Goal: Information Seeking & Learning: Check status

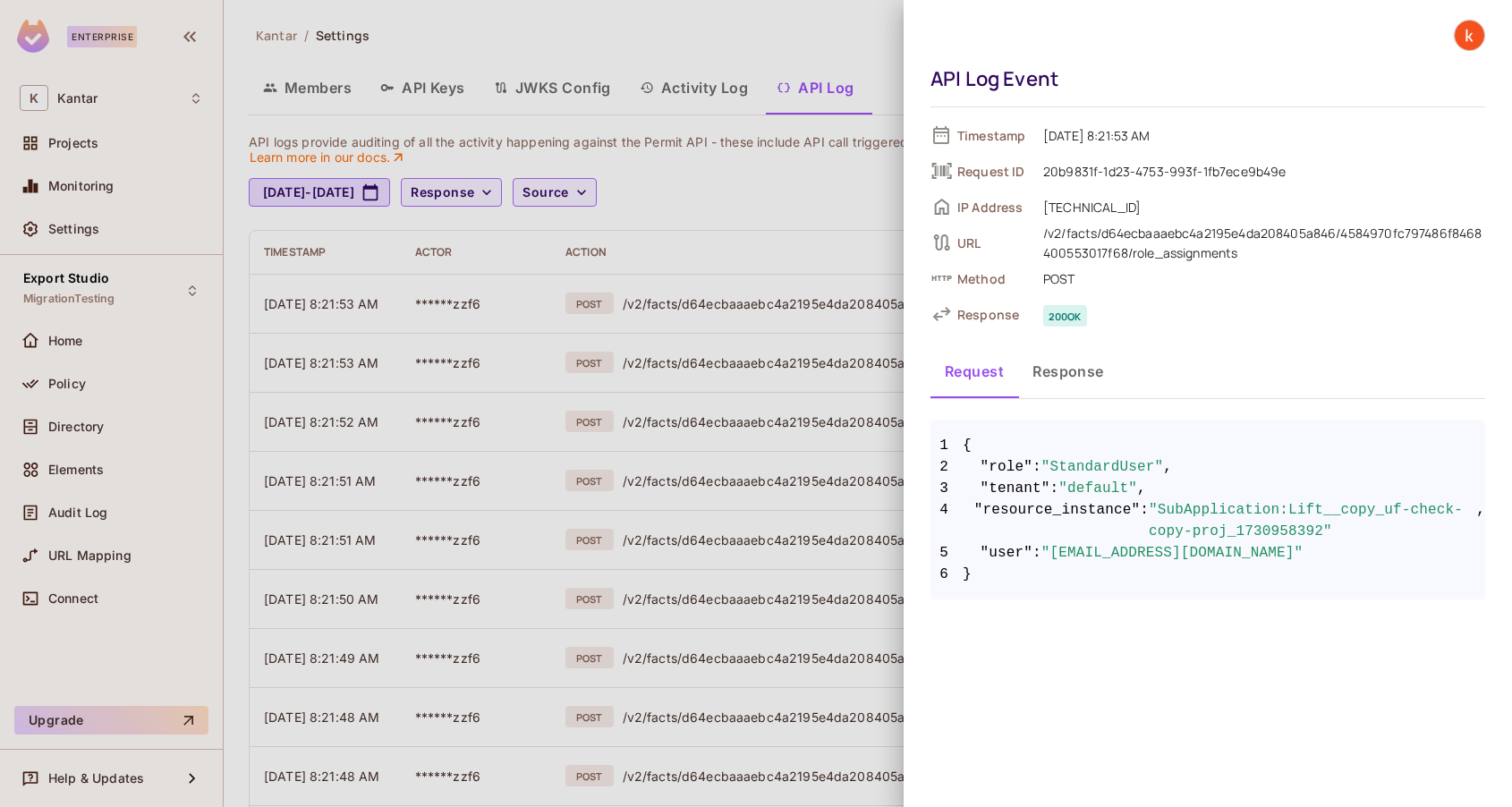
click at [763, 40] on div at bounding box center [756, 403] width 1512 height 807
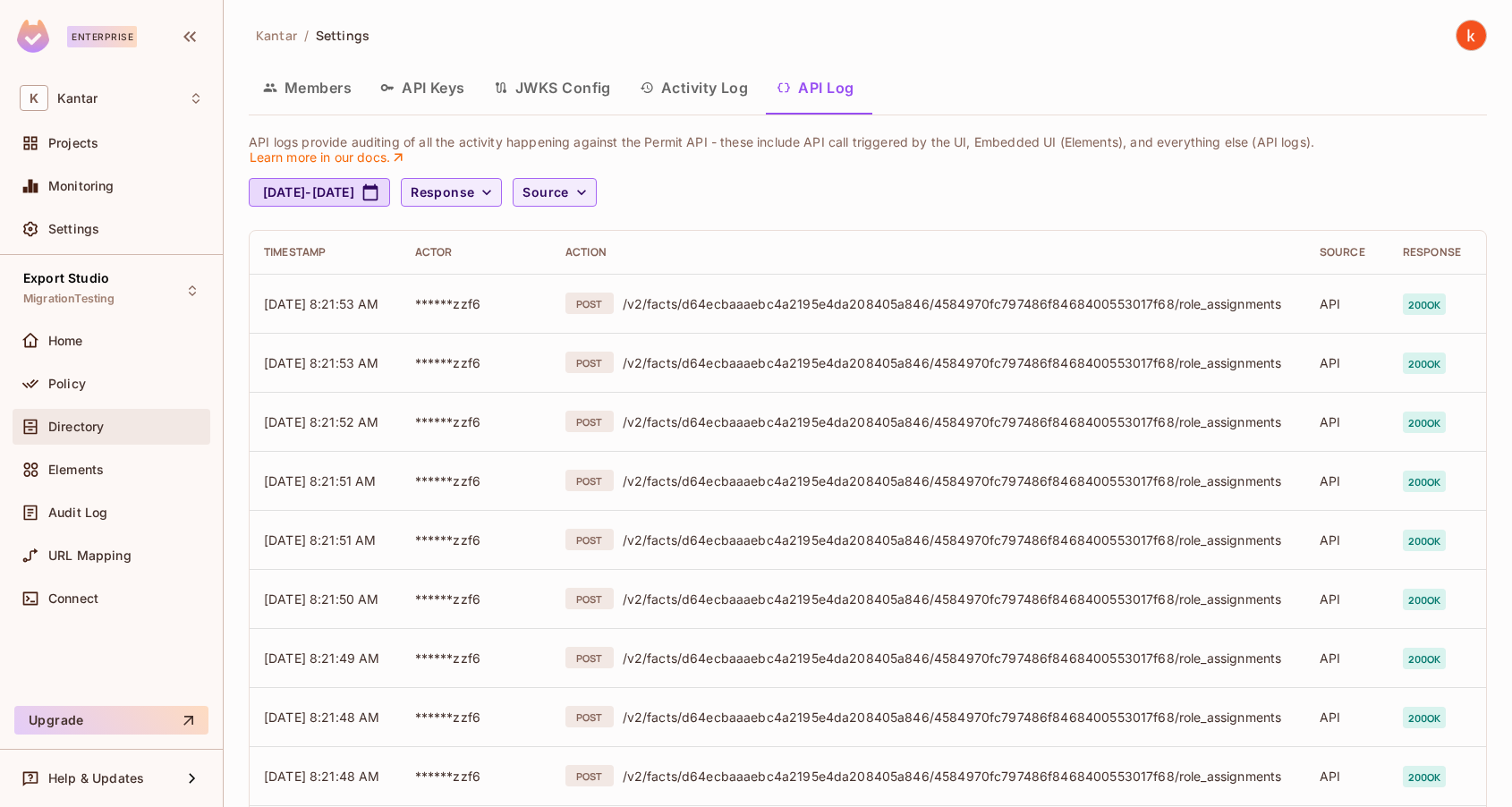
click at [74, 436] on div "Directory" at bounding box center [111, 426] width 198 height 35
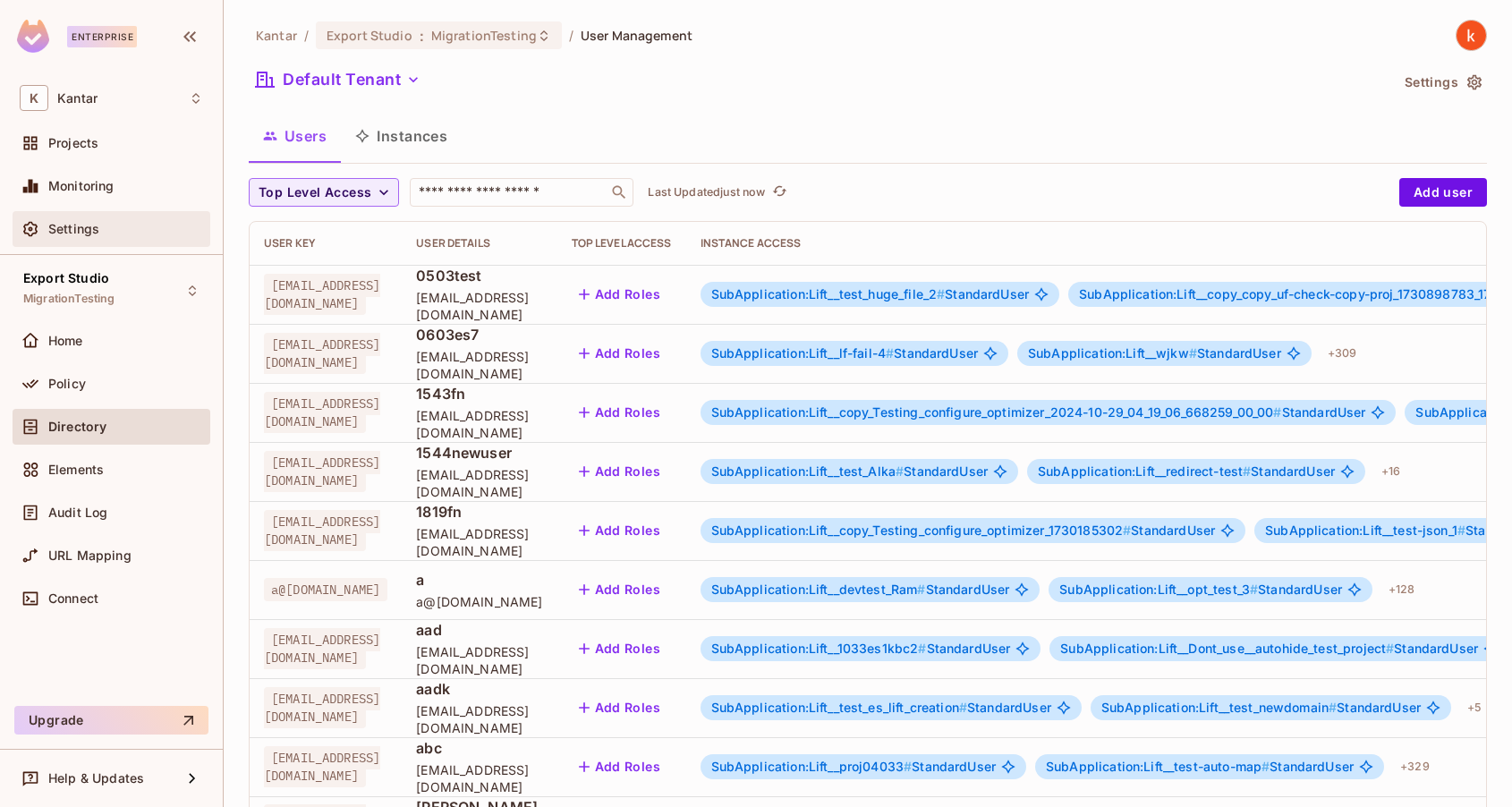
click at [71, 224] on span "Settings" at bounding box center [74, 228] width 51 height 14
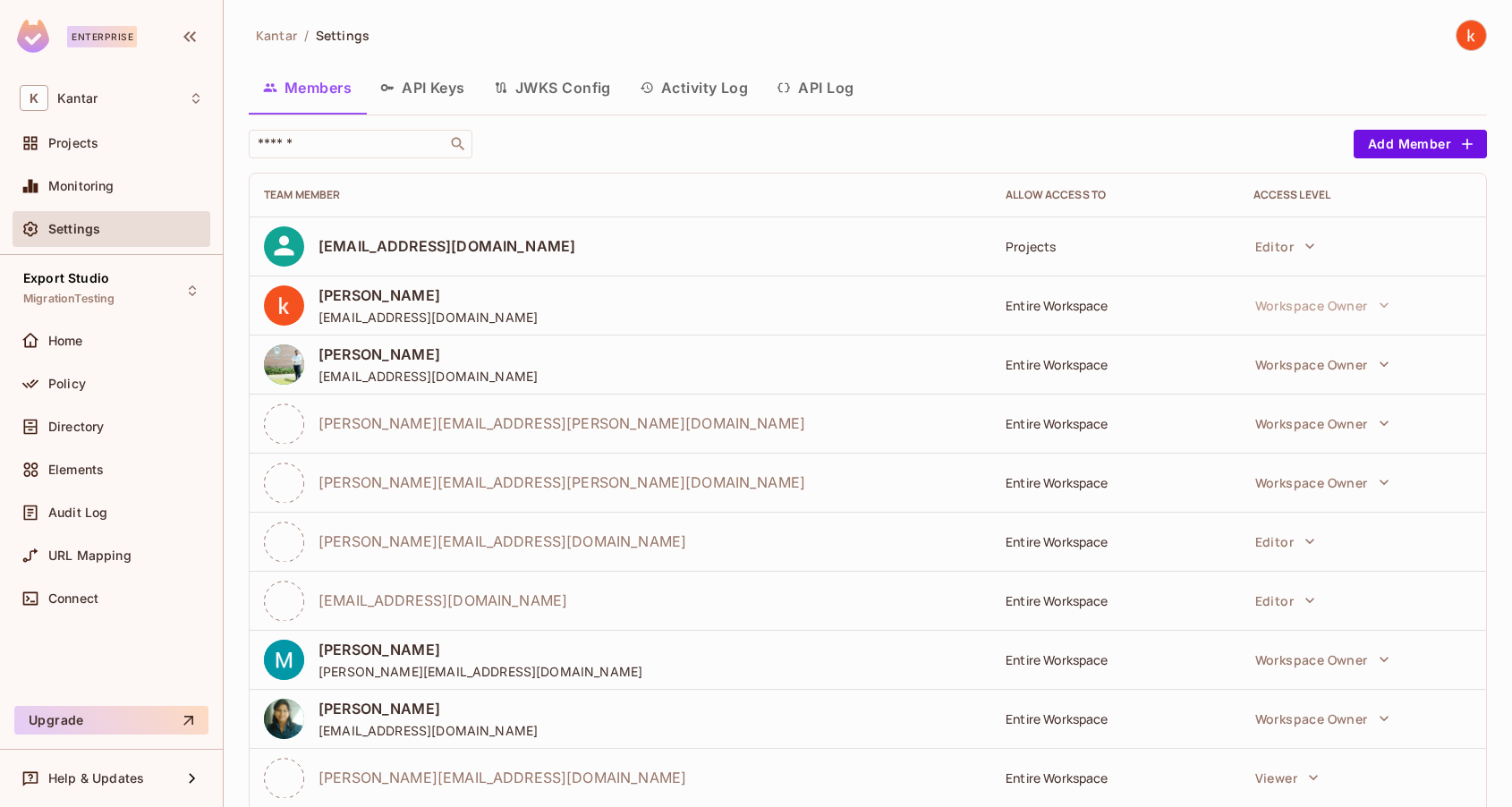
click at [821, 94] on button "API Log" at bounding box center [814, 87] width 106 height 45
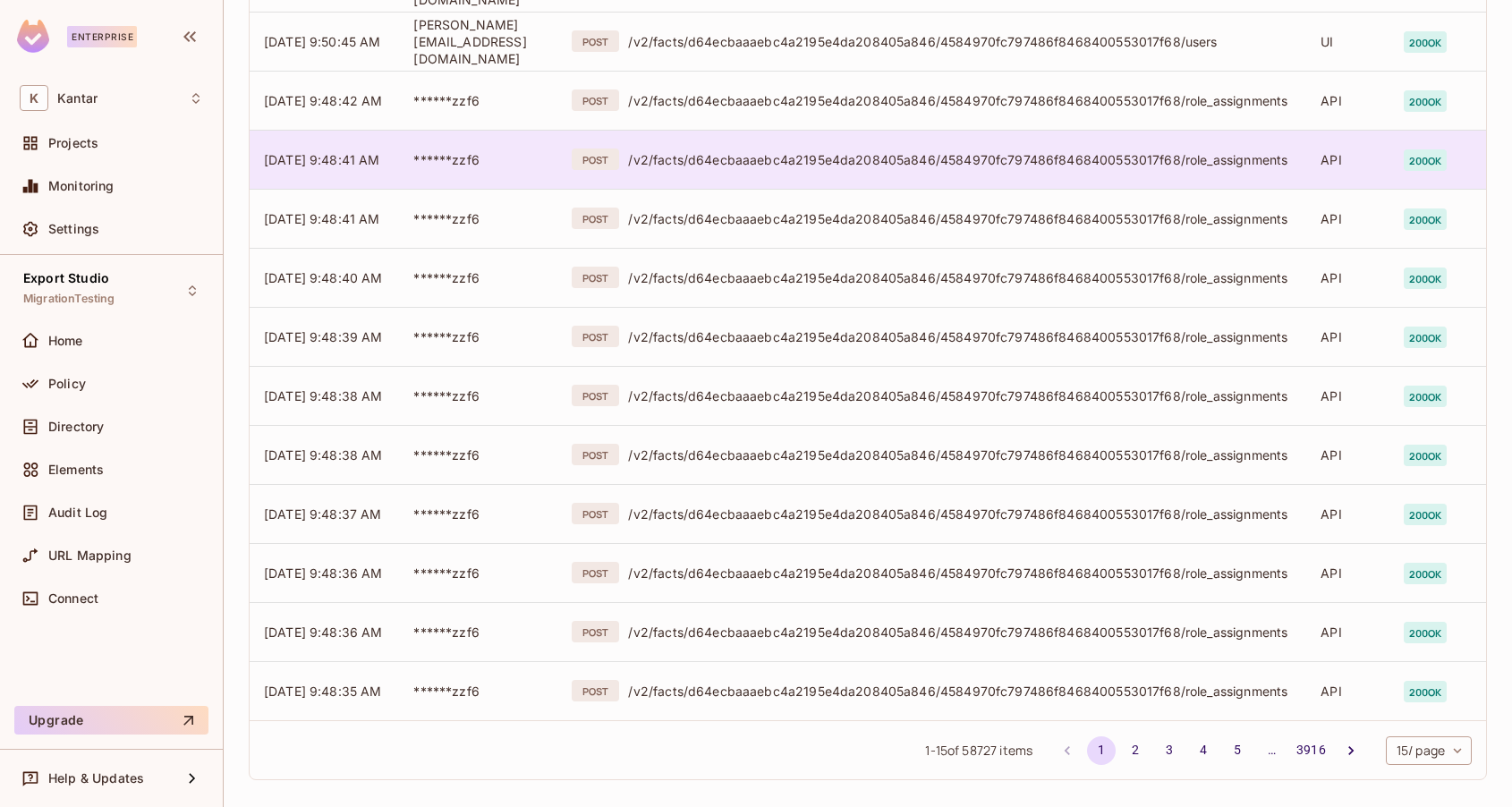
scroll to position [450, 0]
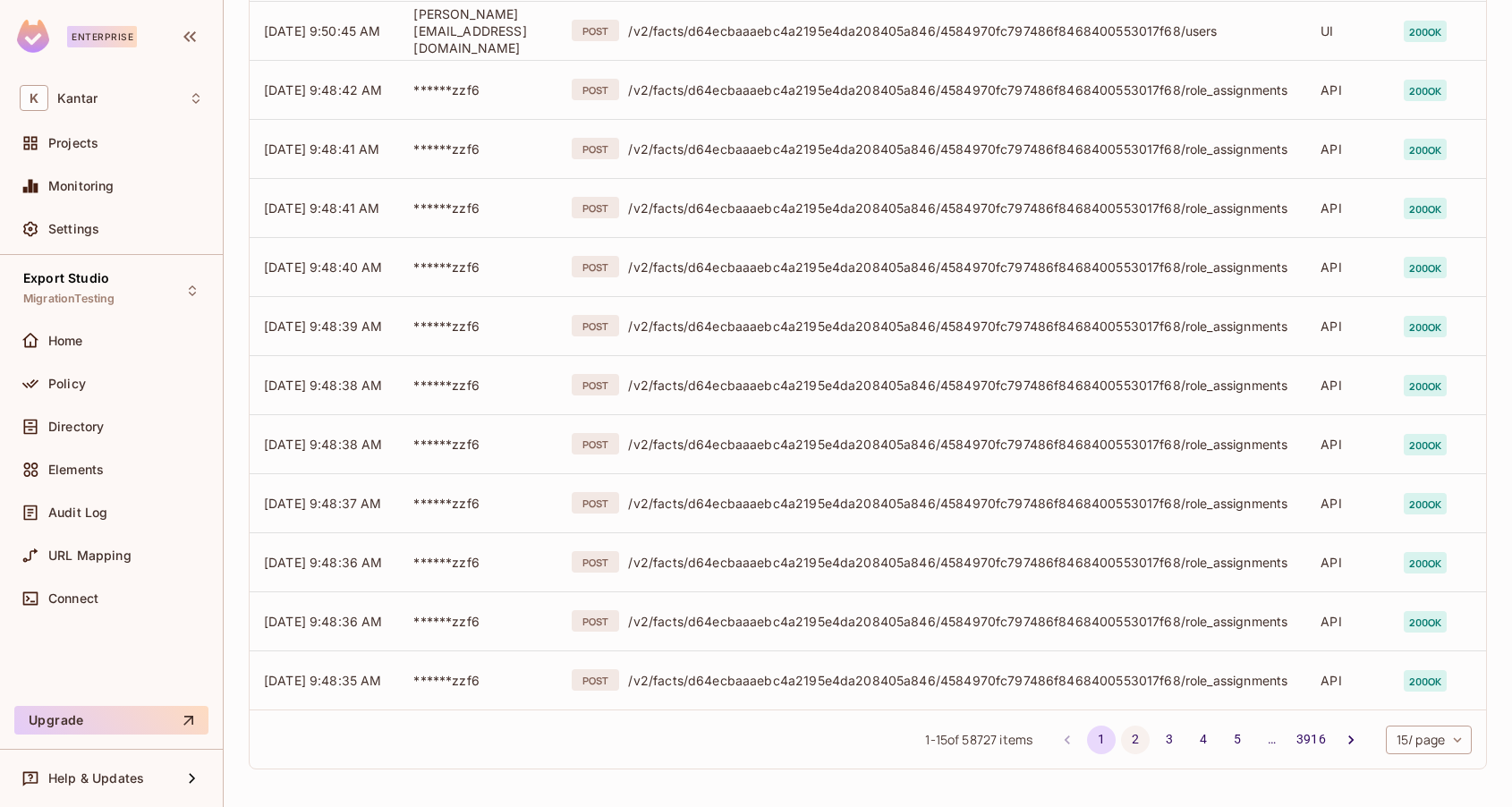
click at [1132, 737] on button "2" at bounding box center [1135, 740] width 29 height 29
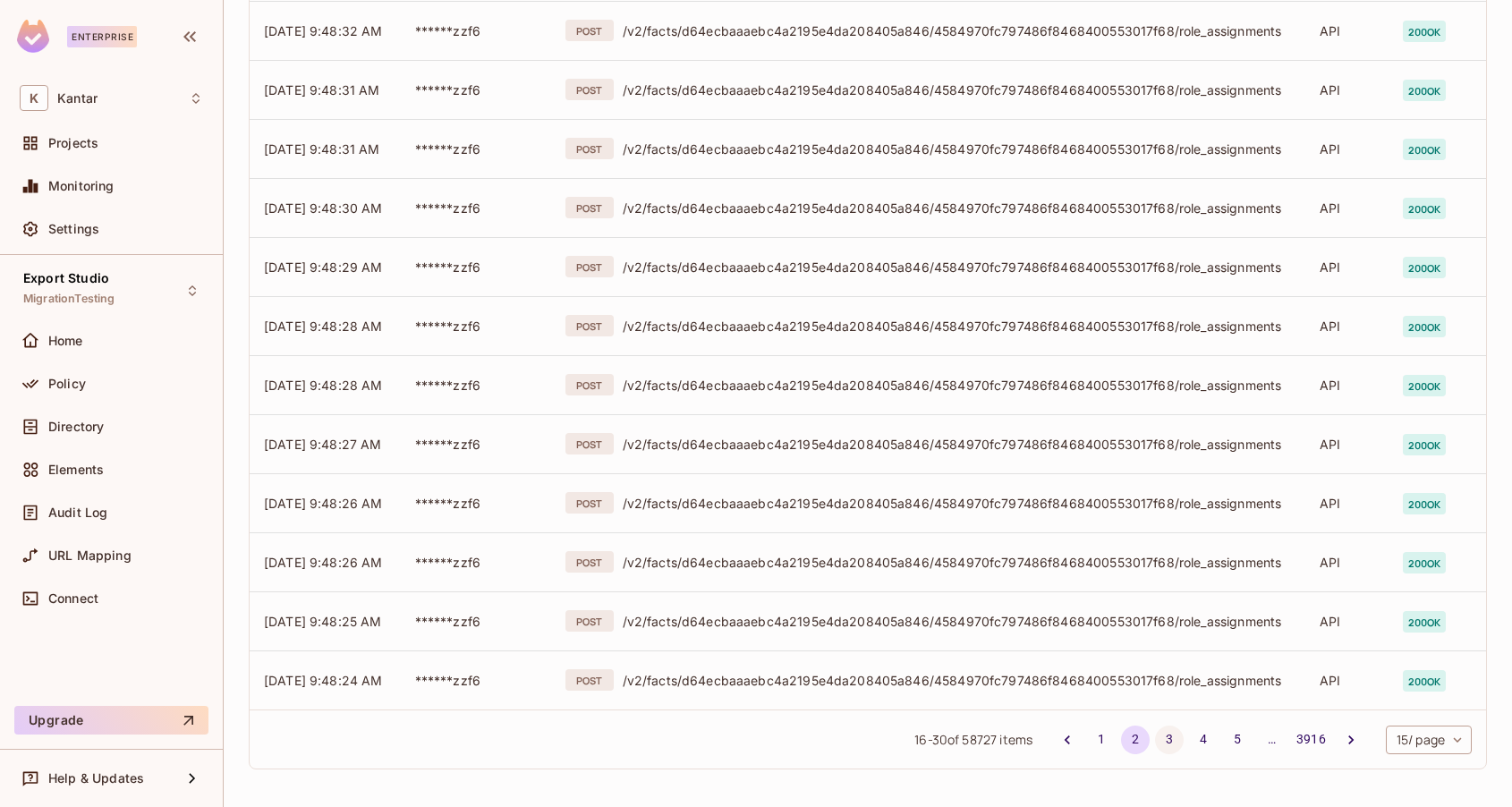
click at [1162, 736] on button "3" at bounding box center [1169, 740] width 29 height 29
click at [1193, 734] on button "4" at bounding box center [1203, 740] width 29 height 29
click at [1230, 741] on button "5" at bounding box center [1237, 740] width 29 height 29
click at [1237, 748] on button "6" at bounding box center [1237, 740] width 29 height 29
click at [1230, 742] on button "7" at bounding box center [1237, 740] width 29 height 29
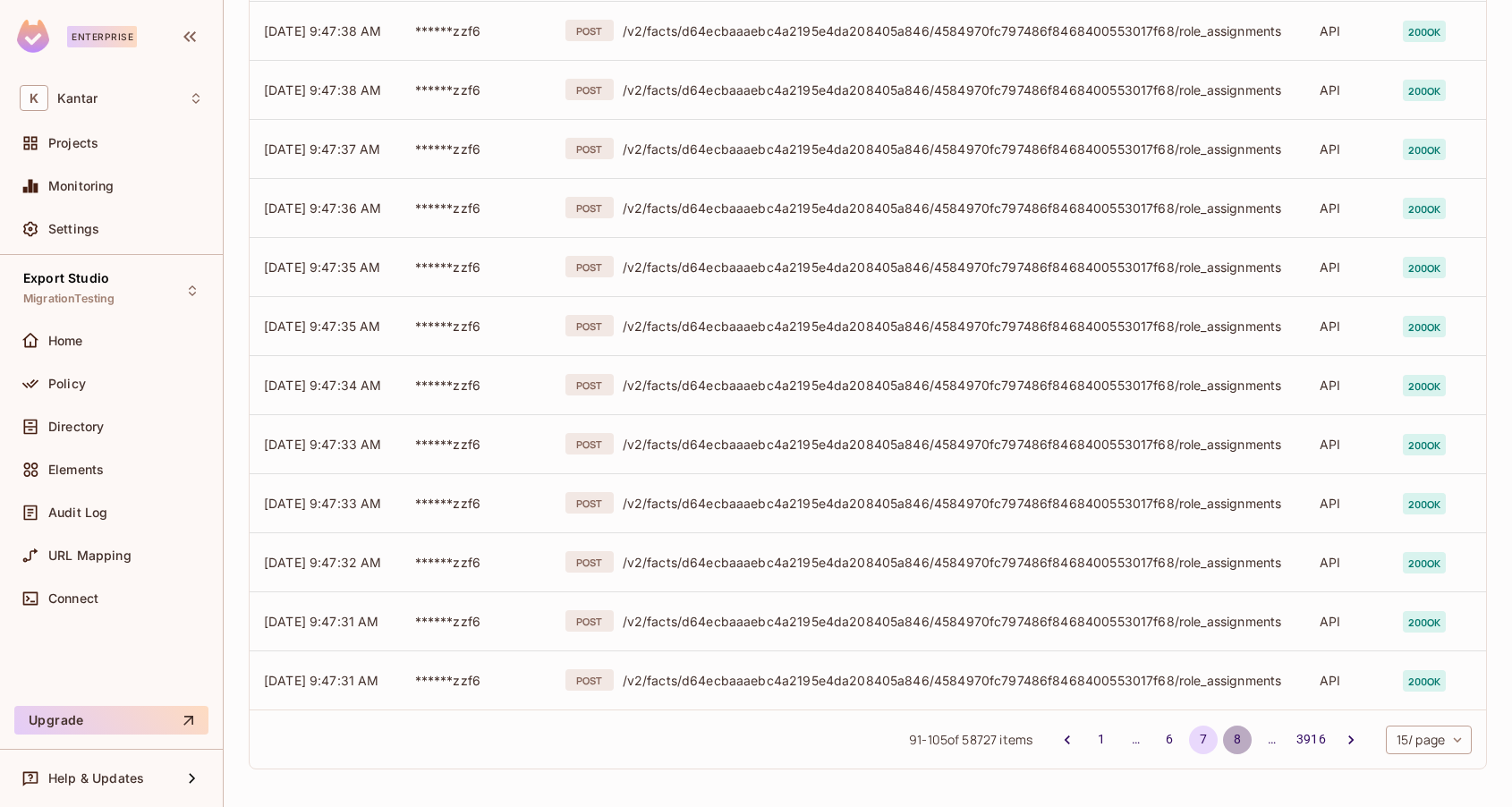
click at [1237, 740] on button "8" at bounding box center [1237, 740] width 29 height 29
click at [1238, 739] on button "9" at bounding box center [1237, 740] width 29 height 29
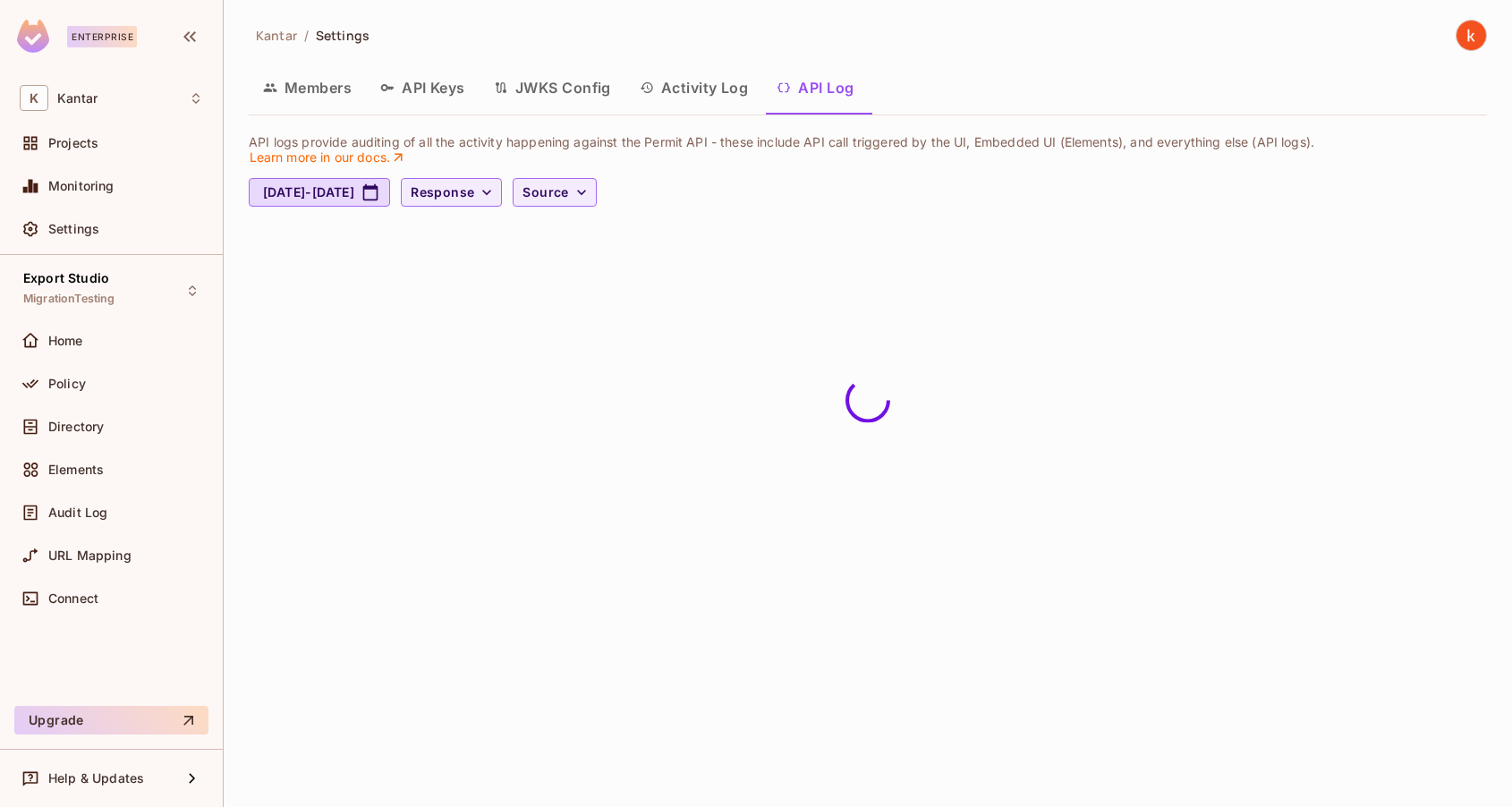
scroll to position [0, 0]
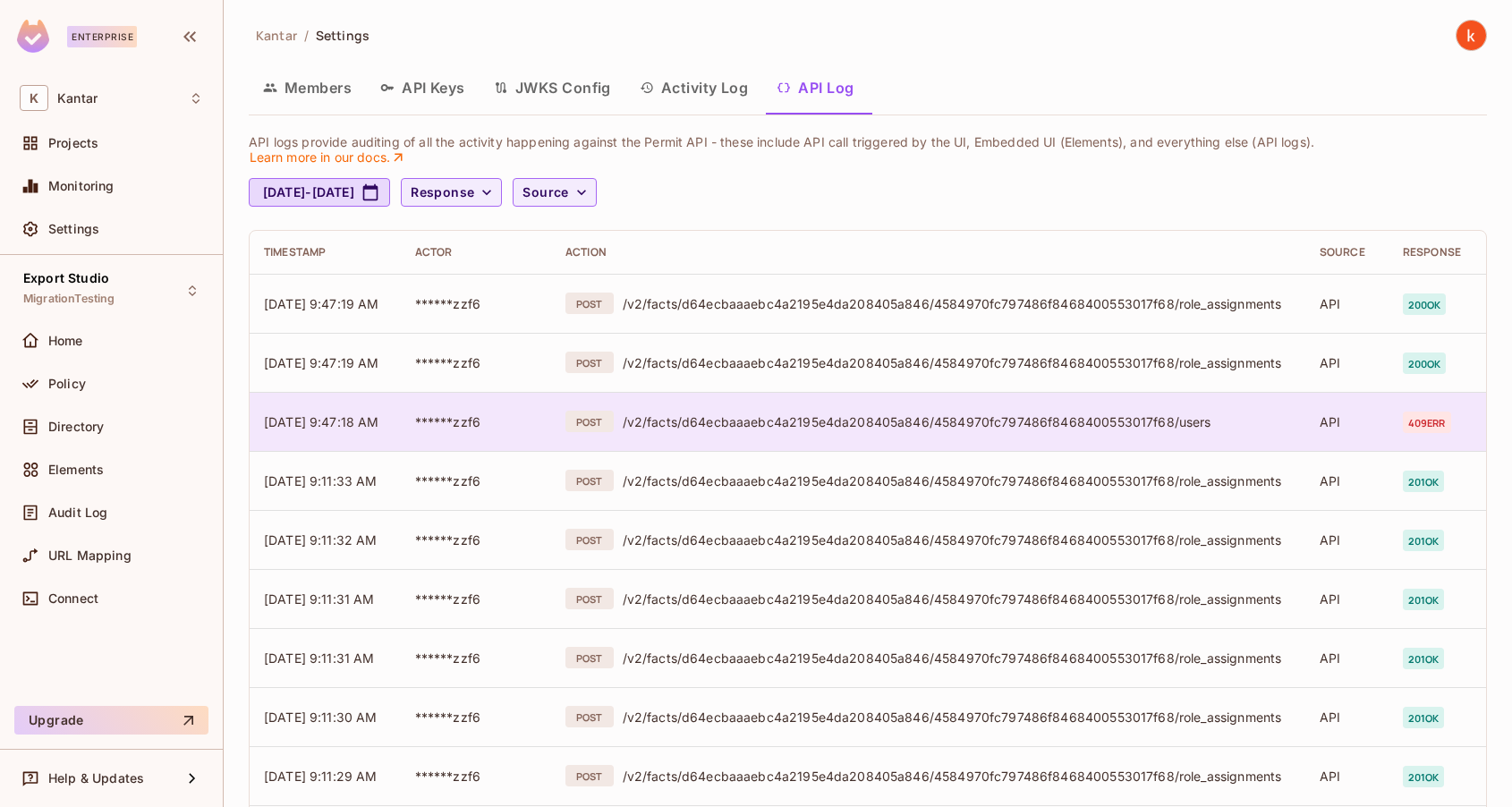
click at [1430, 417] on span "409 err" at bounding box center [1426, 422] width 49 height 21
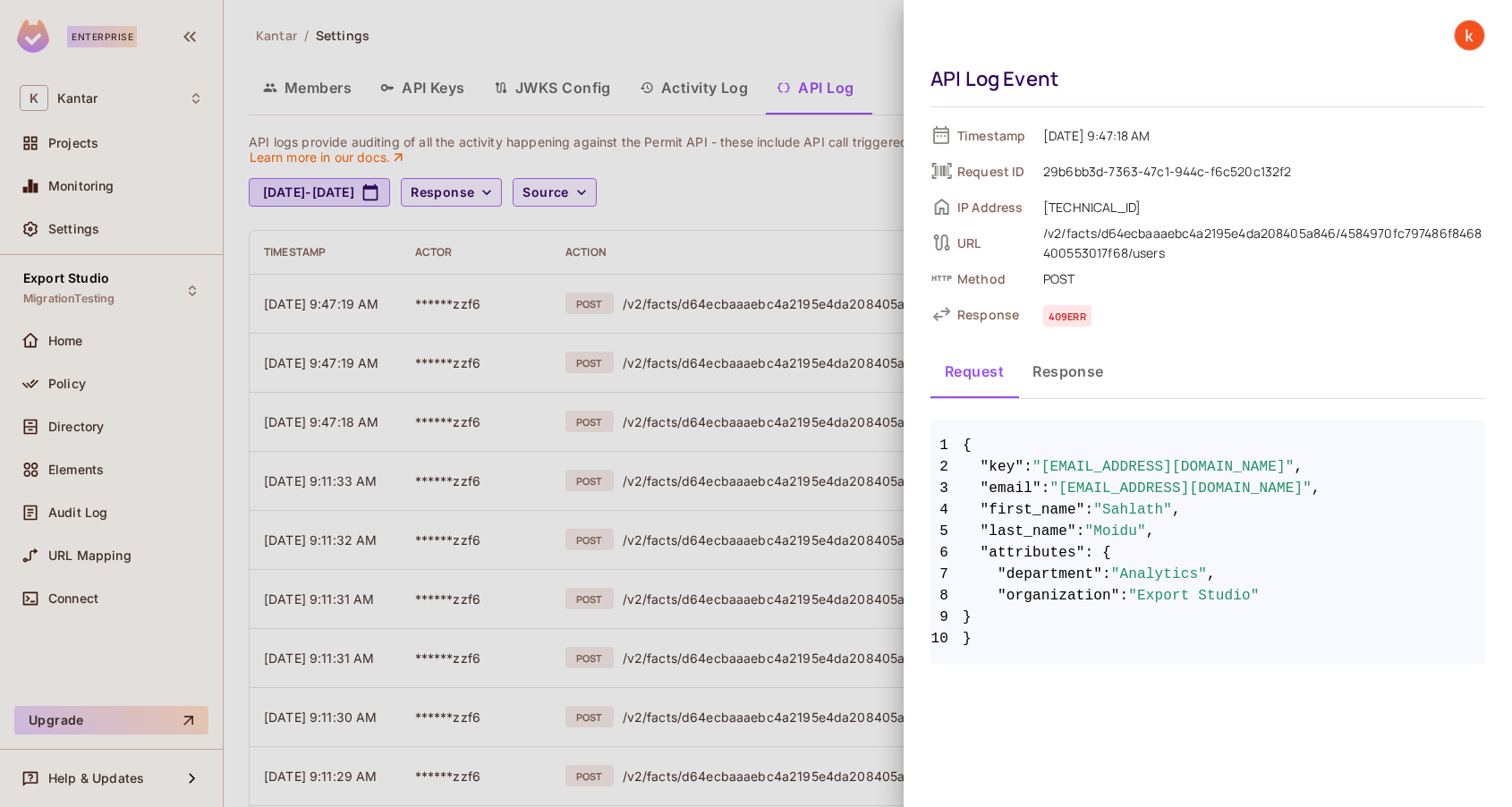
click at [1066, 373] on button "Response" at bounding box center [1067, 371] width 100 height 45
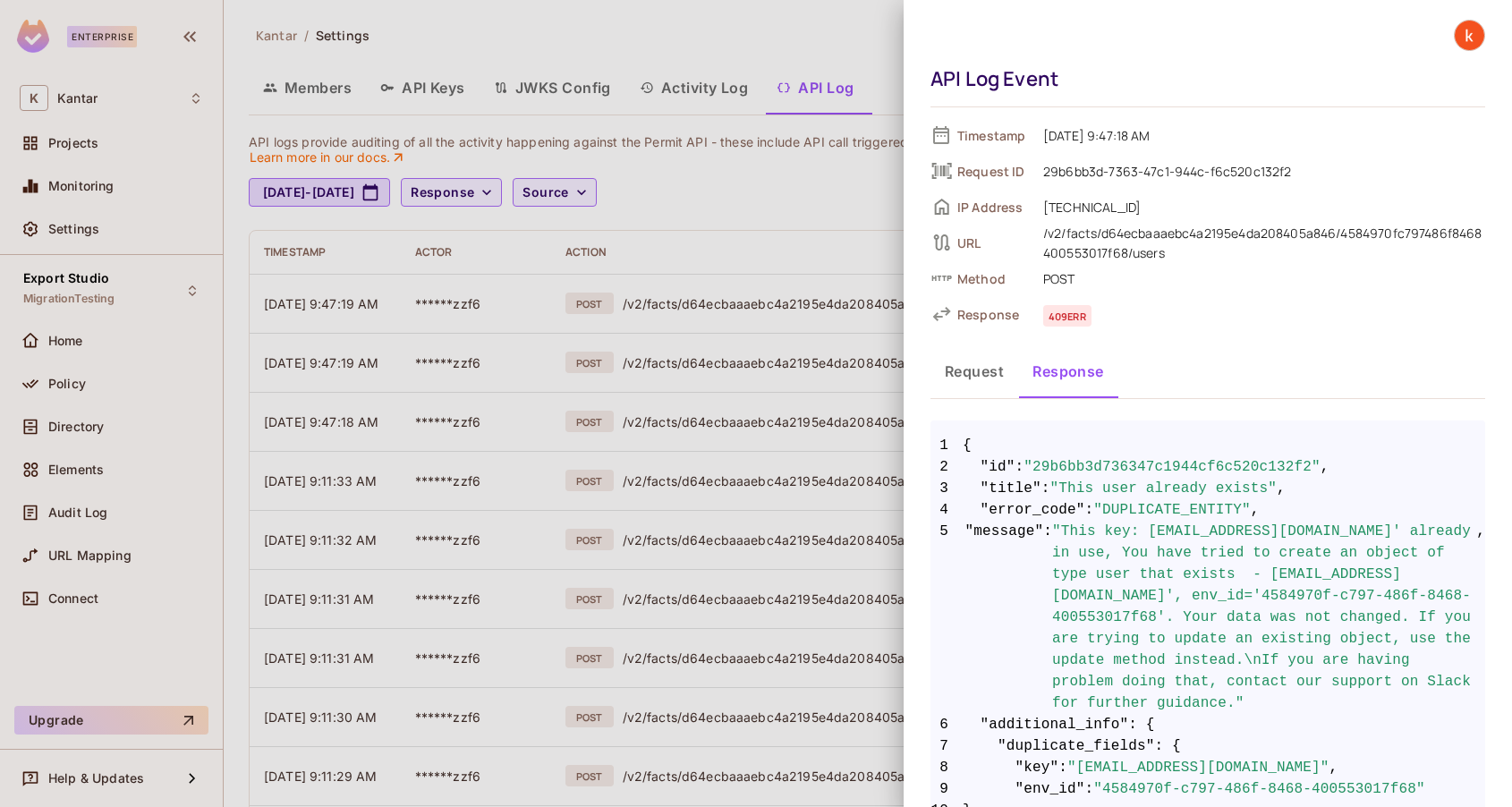
click at [821, 40] on div at bounding box center [756, 403] width 1512 height 807
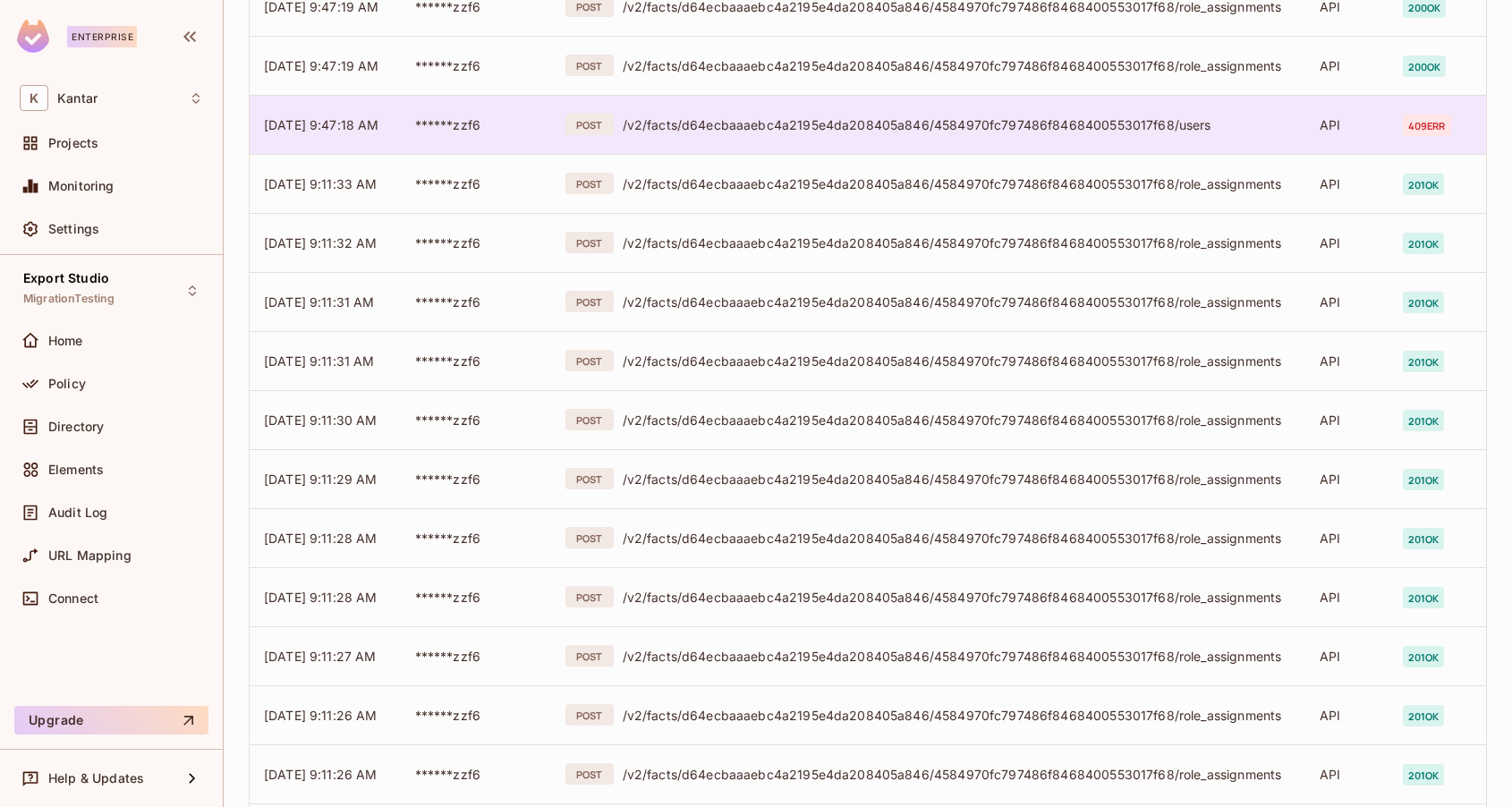
scroll to position [450, 0]
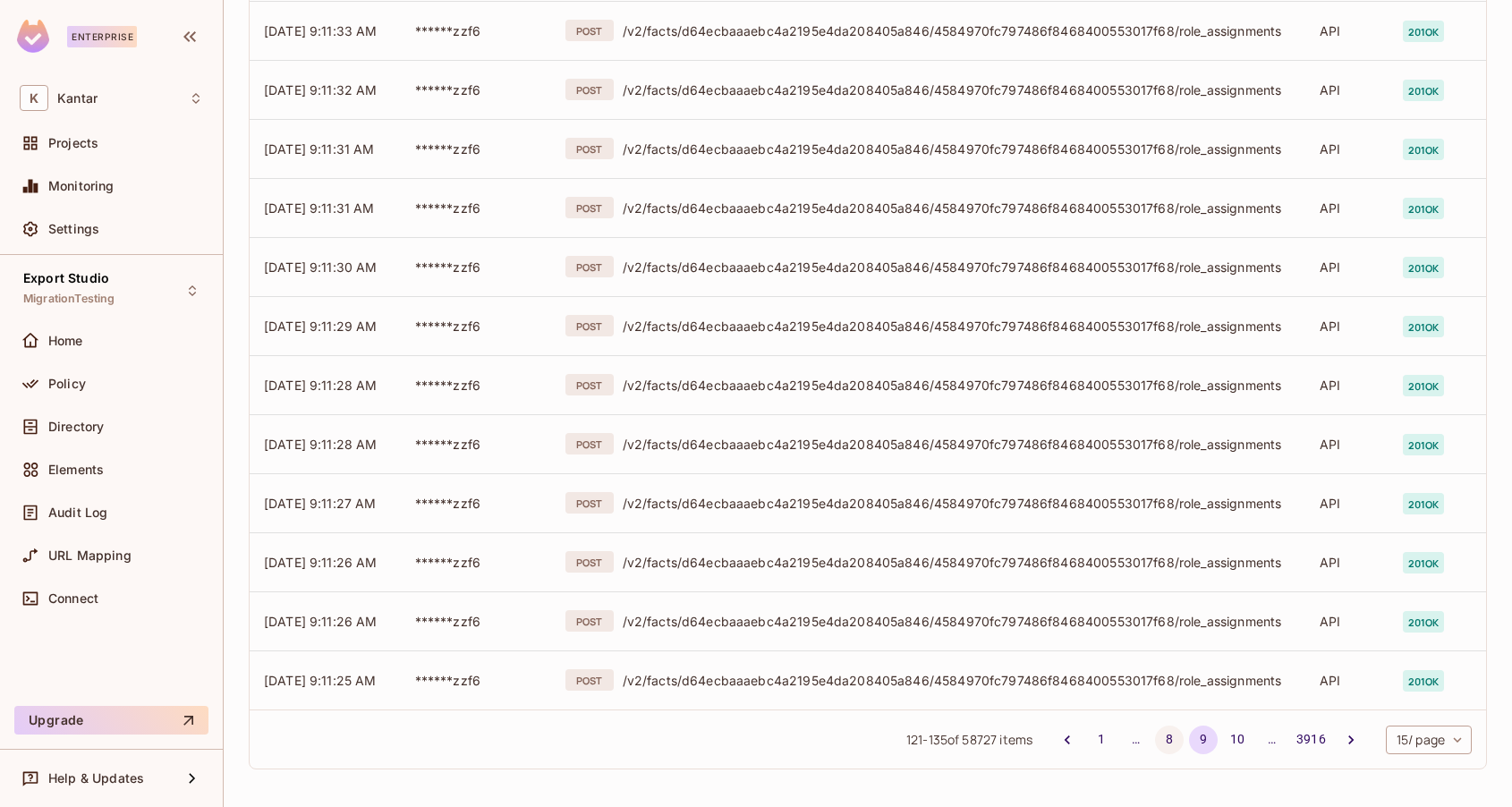
click at [1164, 741] on button "8" at bounding box center [1169, 740] width 29 height 29
click at [1167, 741] on button "7" at bounding box center [1169, 740] width 29 height 29
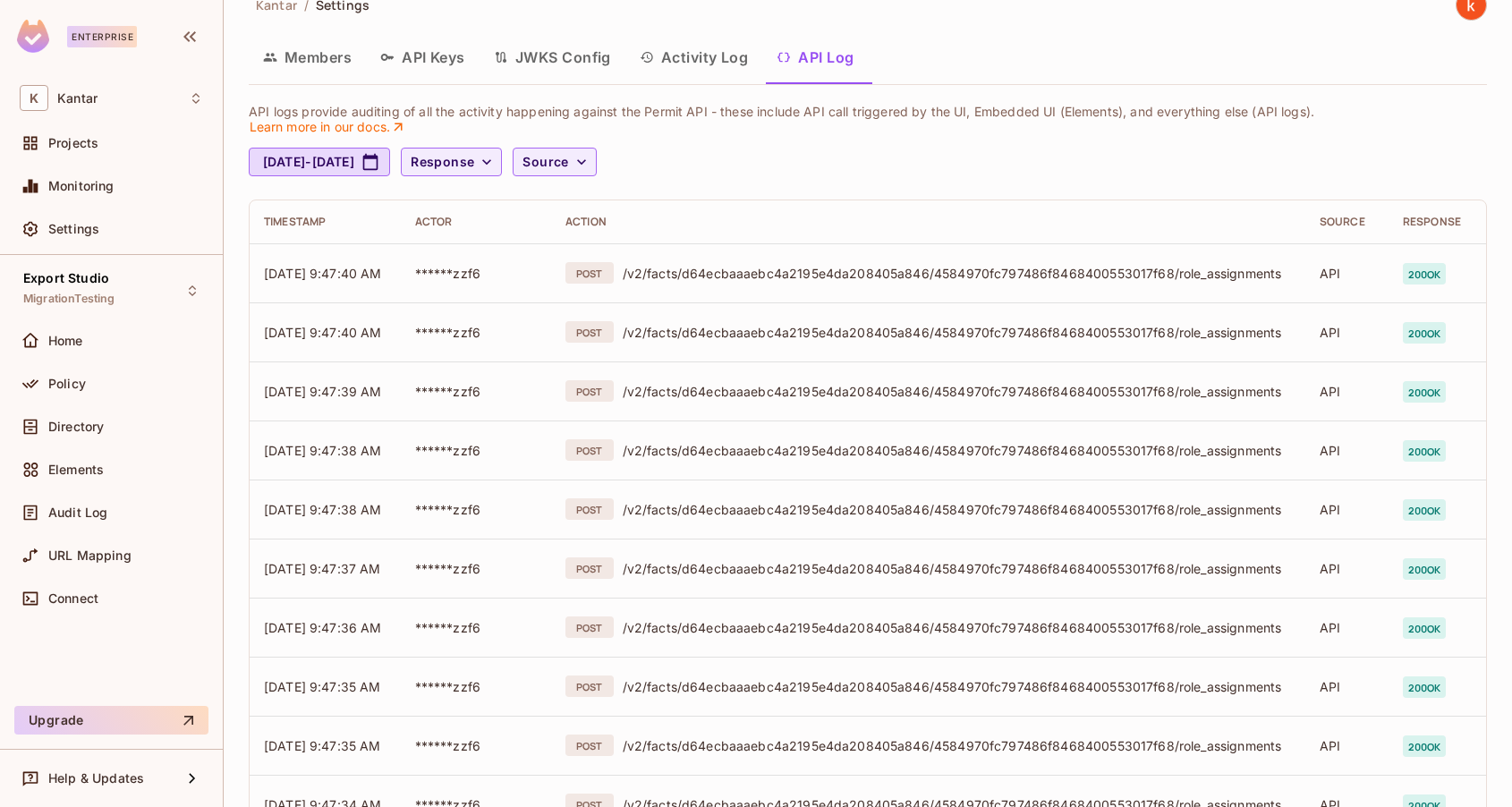
scroll to position [0, 0]
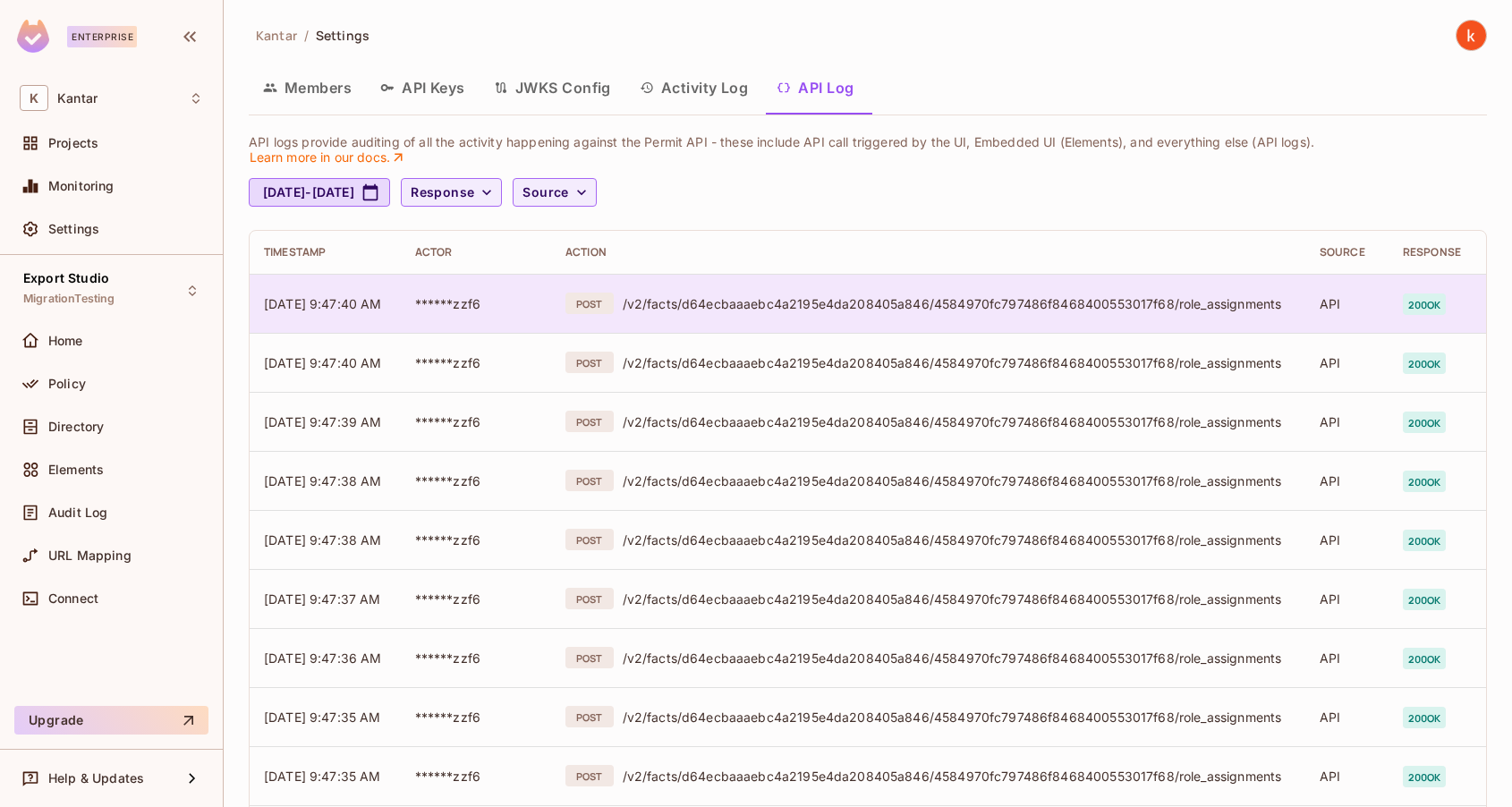
click at [1418, 300] on span "200 ok" at bounding box center [1424, 304] width 44 height 21
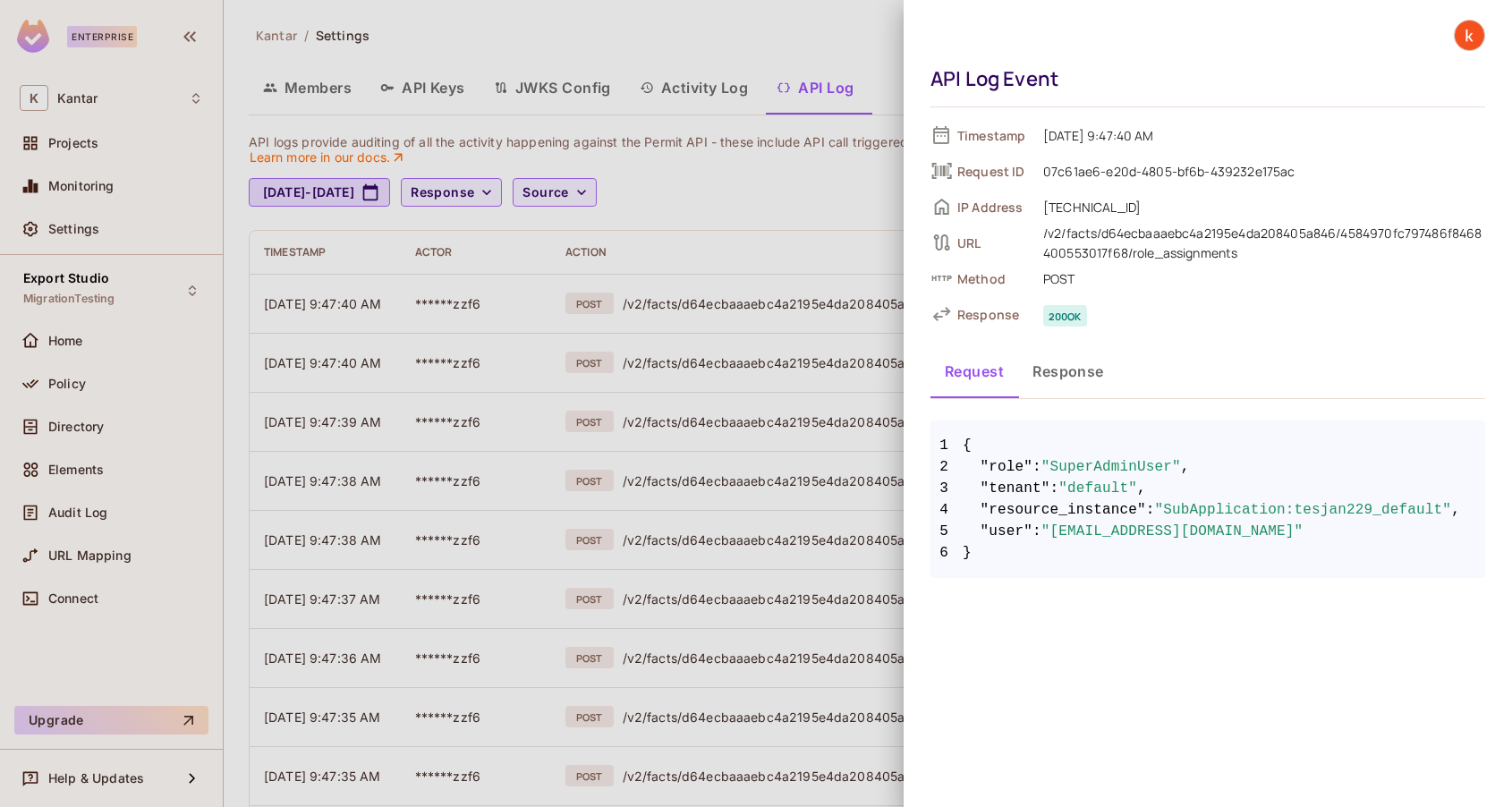
click at [812, 45] on div at bounding box center [756, 403] width 1512 height 807
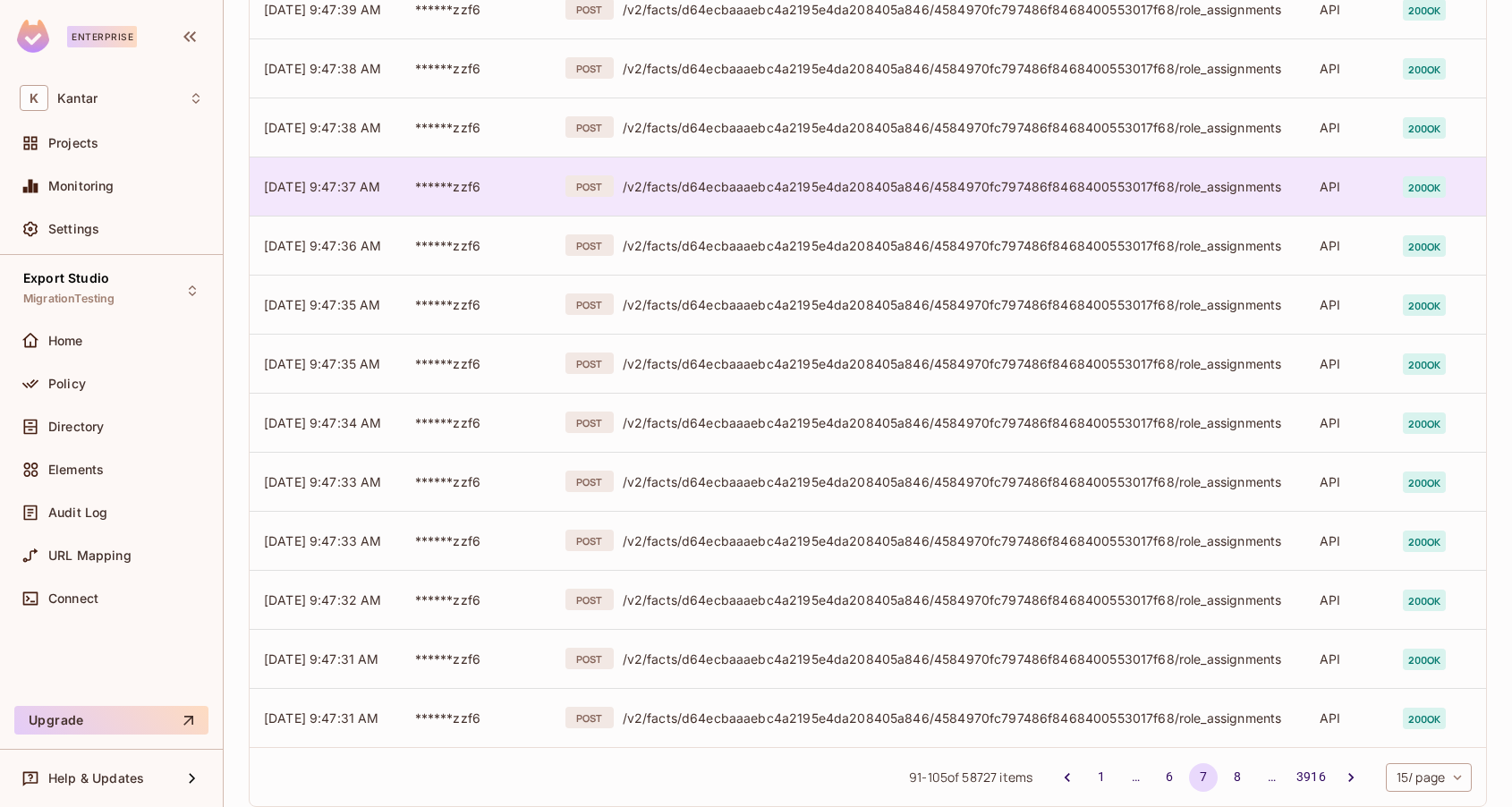
scroll to position [450, 0]
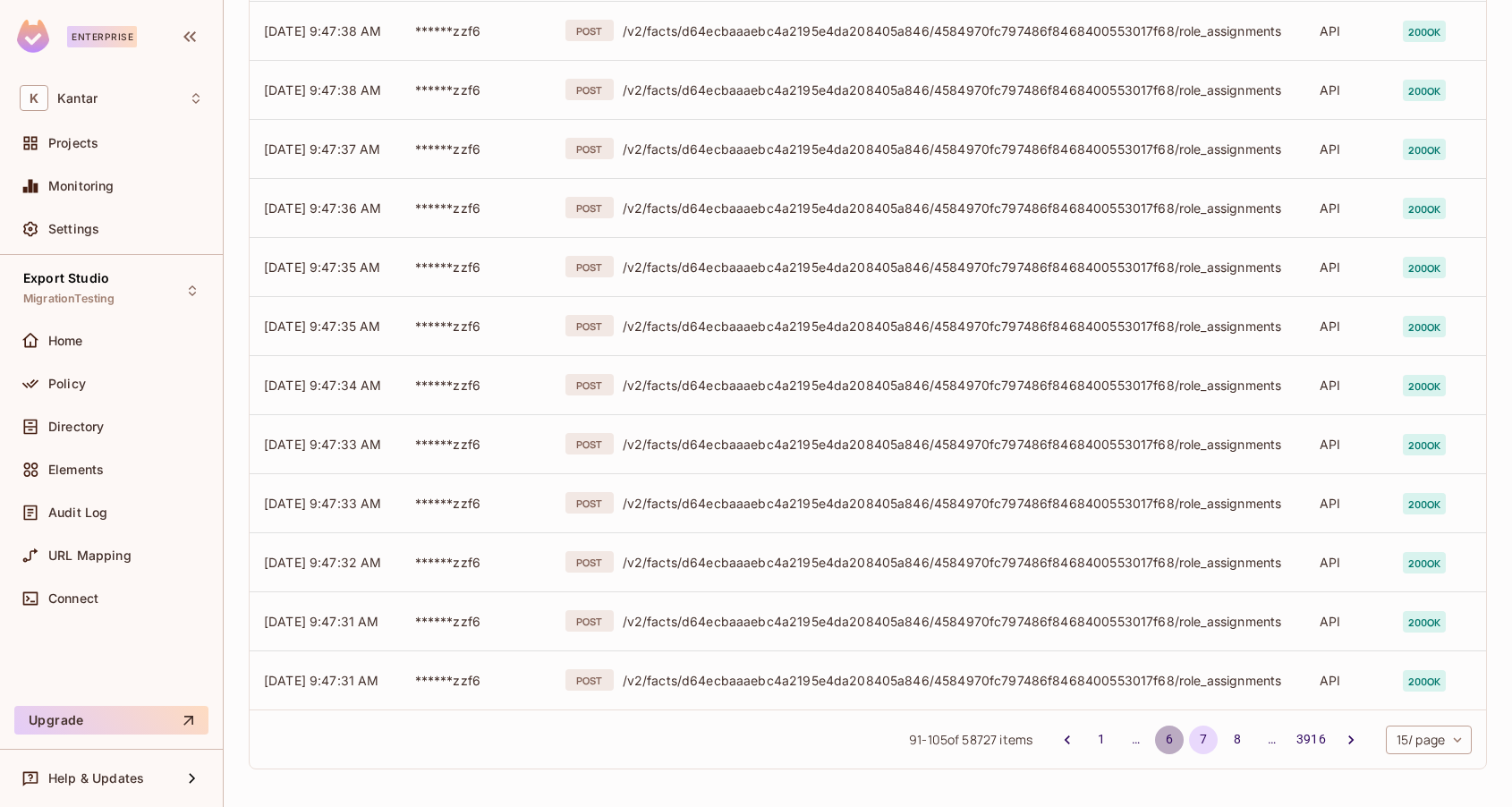
click at [1165, 739] on button "6" at bounding box center [1169, 740] width 29 height 29
click at [1167, 733] on button "5" at bounding box center [1169, 740] width 29 height 29
click at [1164, 736] on button "4" at bounding box center [1169, 740] width 29 height 29
click at [1170, 737] on button "3" at bounding box center [1169, 740] width 29 height 29
click at [1136, 738] on button "2" at bounding box center [1135, 740] width 29 height 29
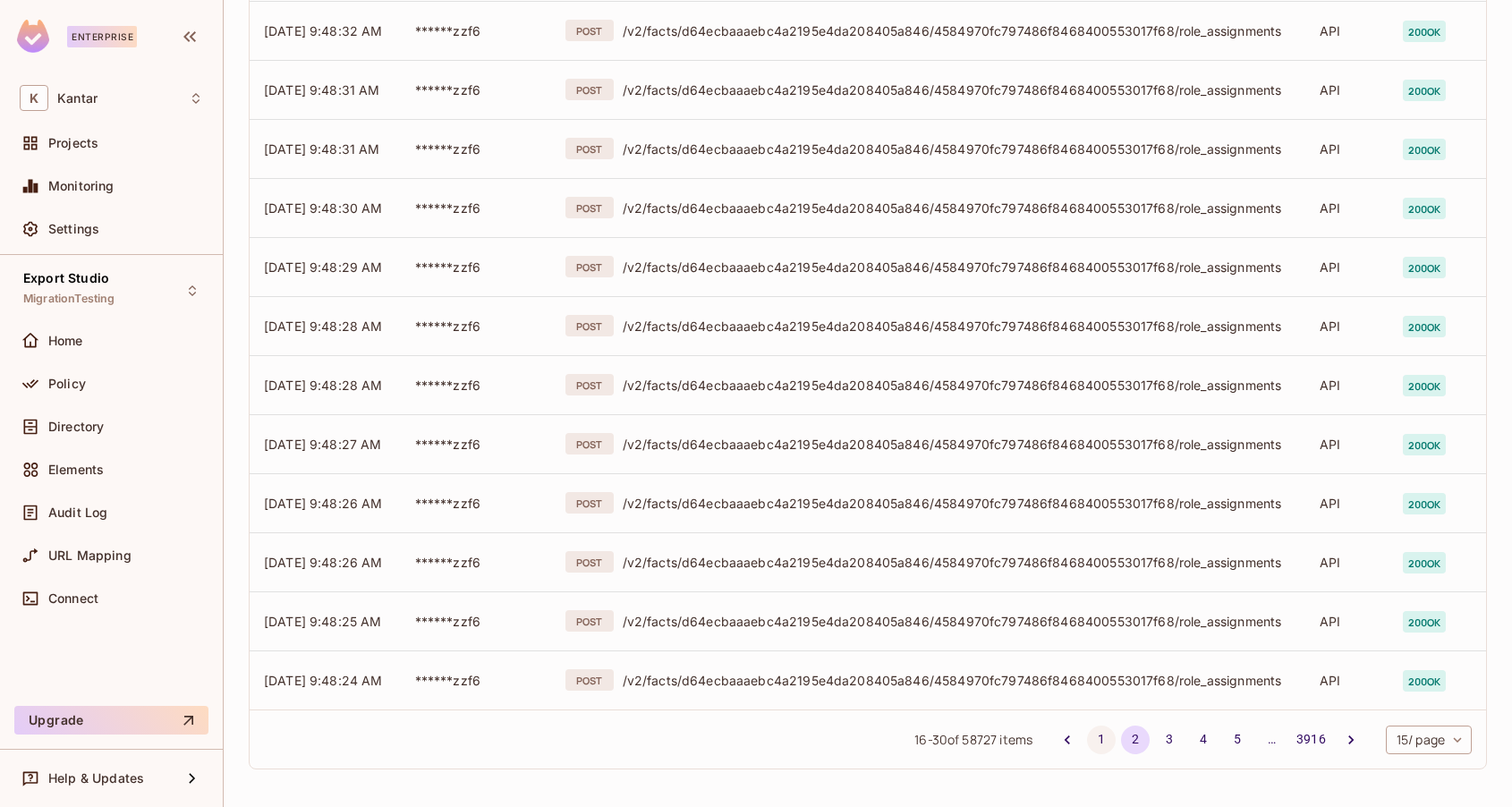
click at [1102, 735] on button "1" at bounding box center [1102, 740] width 29 height 29
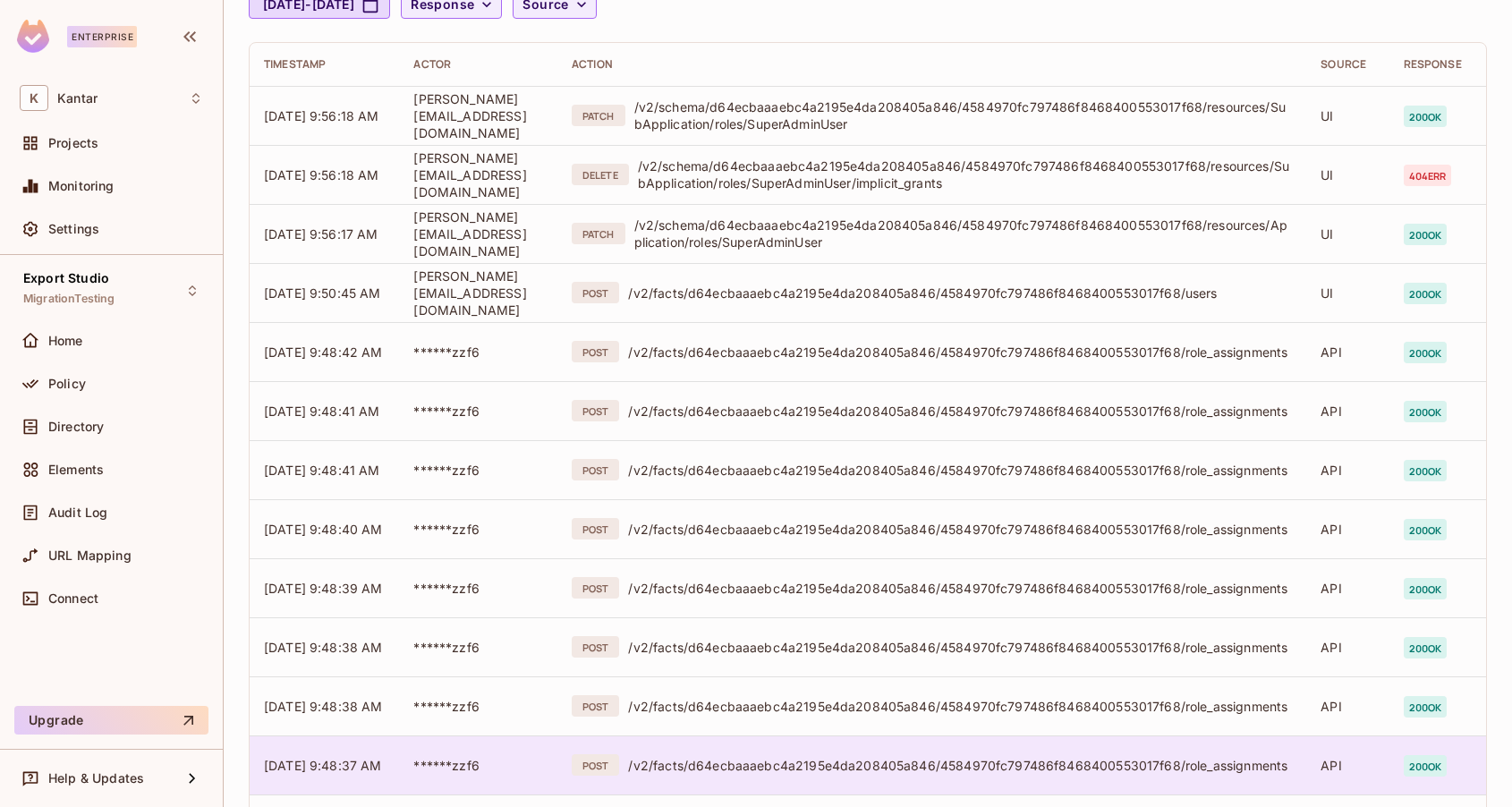
scroll to position [0, 0]
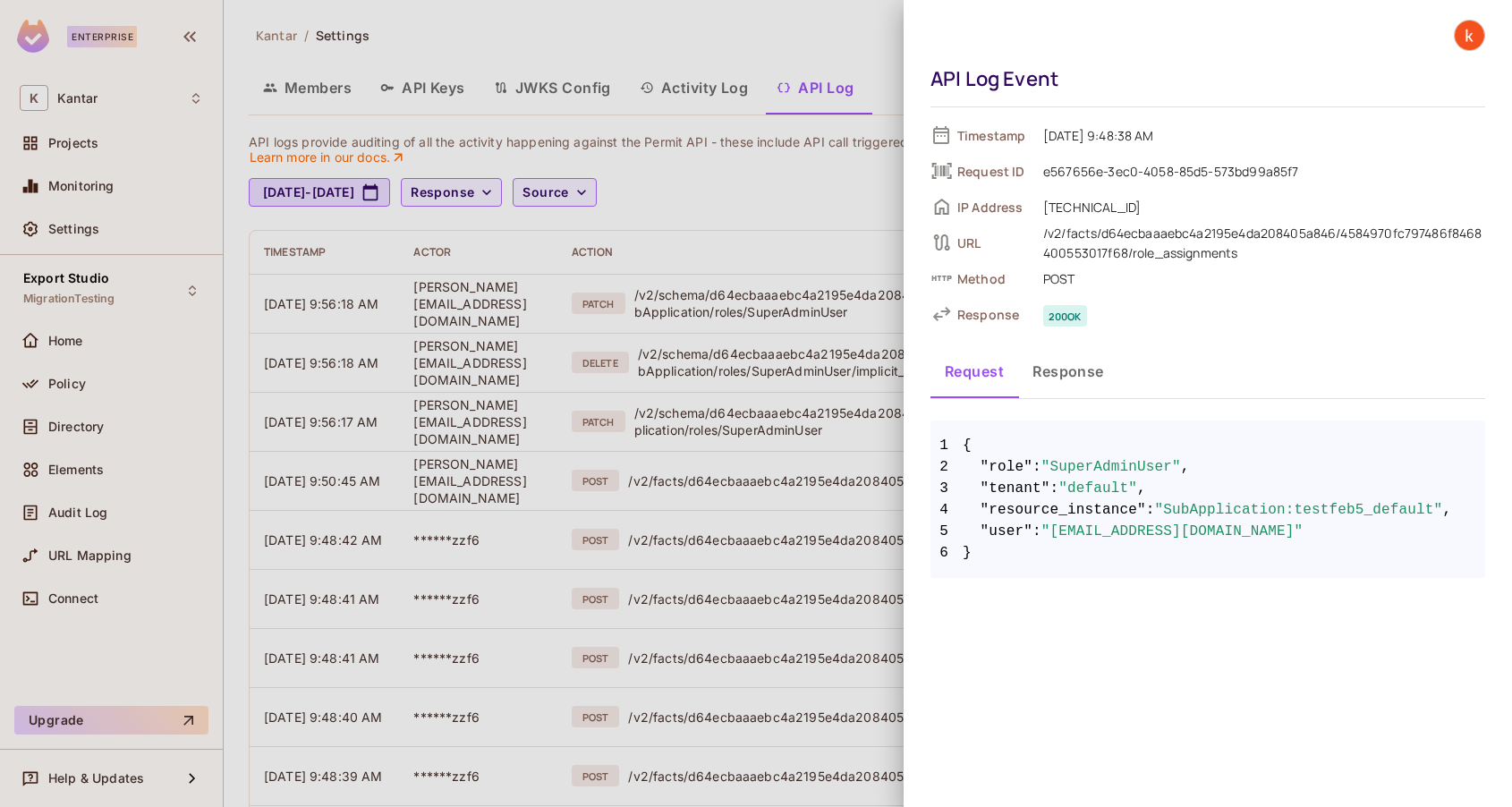
click at [809, 12] on div at bounding box center [756, 403] width 1512 height 807
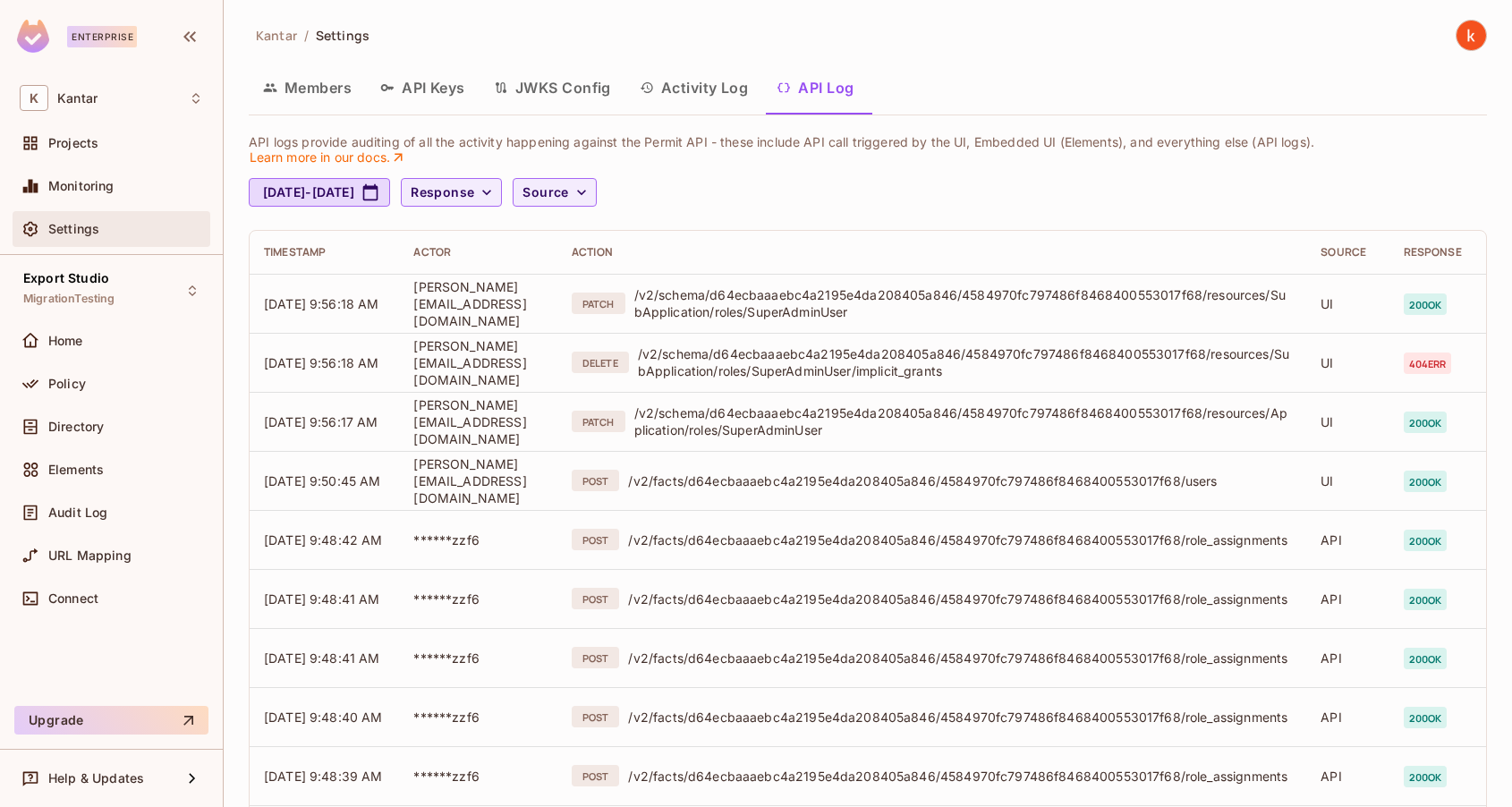
click at [94, 230] on span "Settings" at bounding box center [74, 228] width 51 height 14
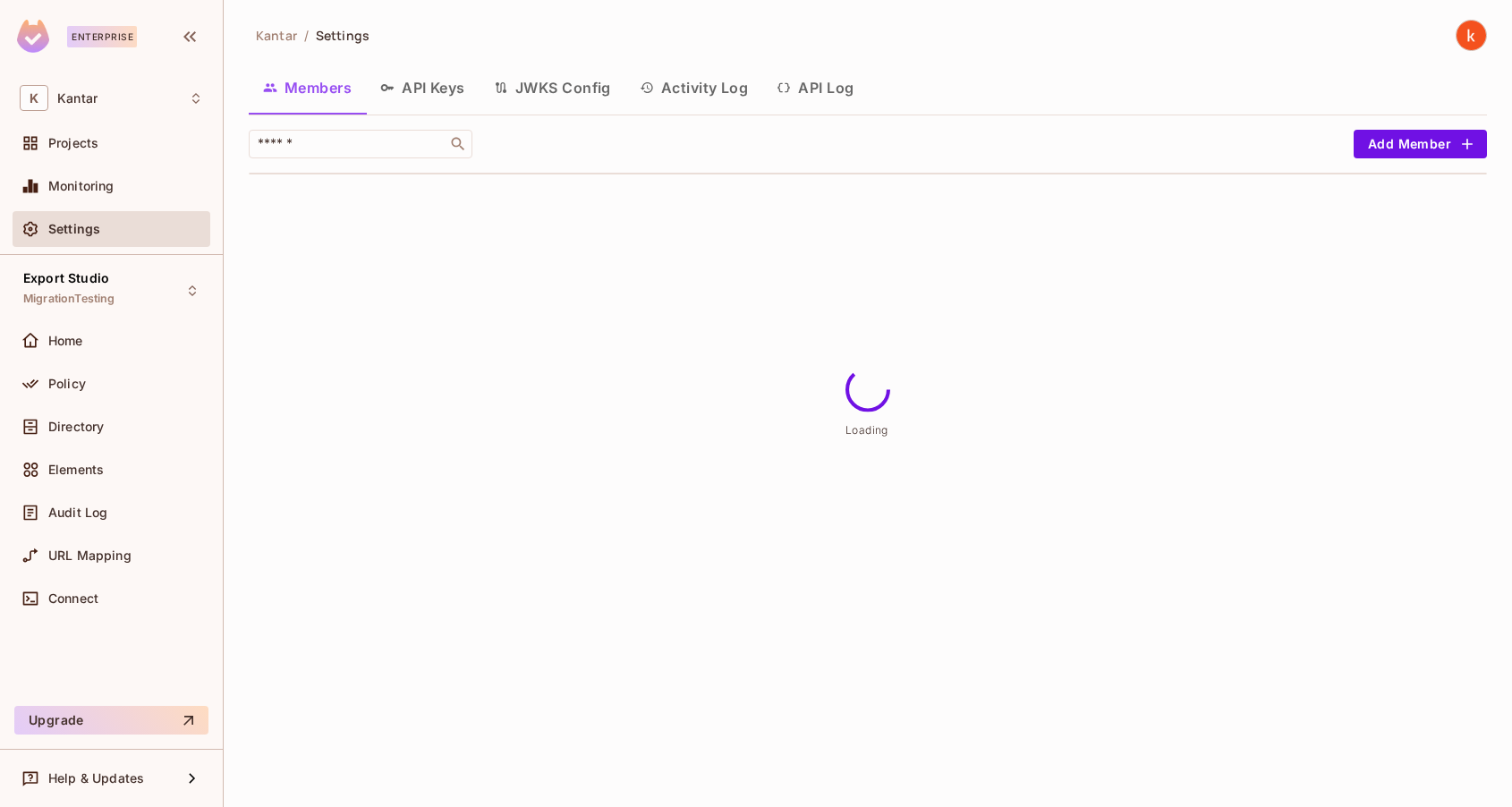
click at [839, 83] on button "API Log" at bounding box center [814, 87] width 106 height 45
